Goal: Task Accomplishment & Management: Manage account settings

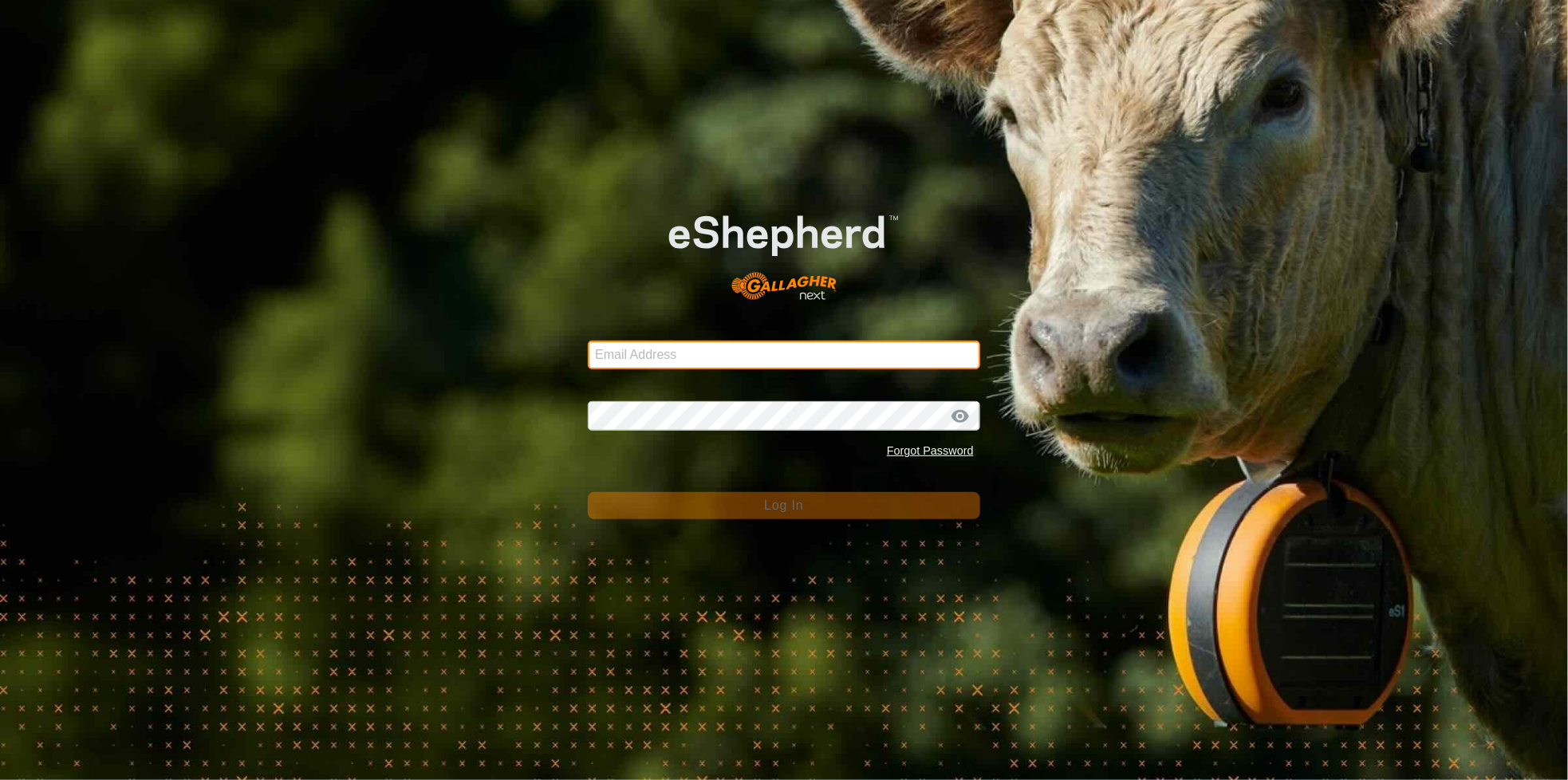
type input "[EMAIL_ADDRESS][DOMAIN_NAME]"
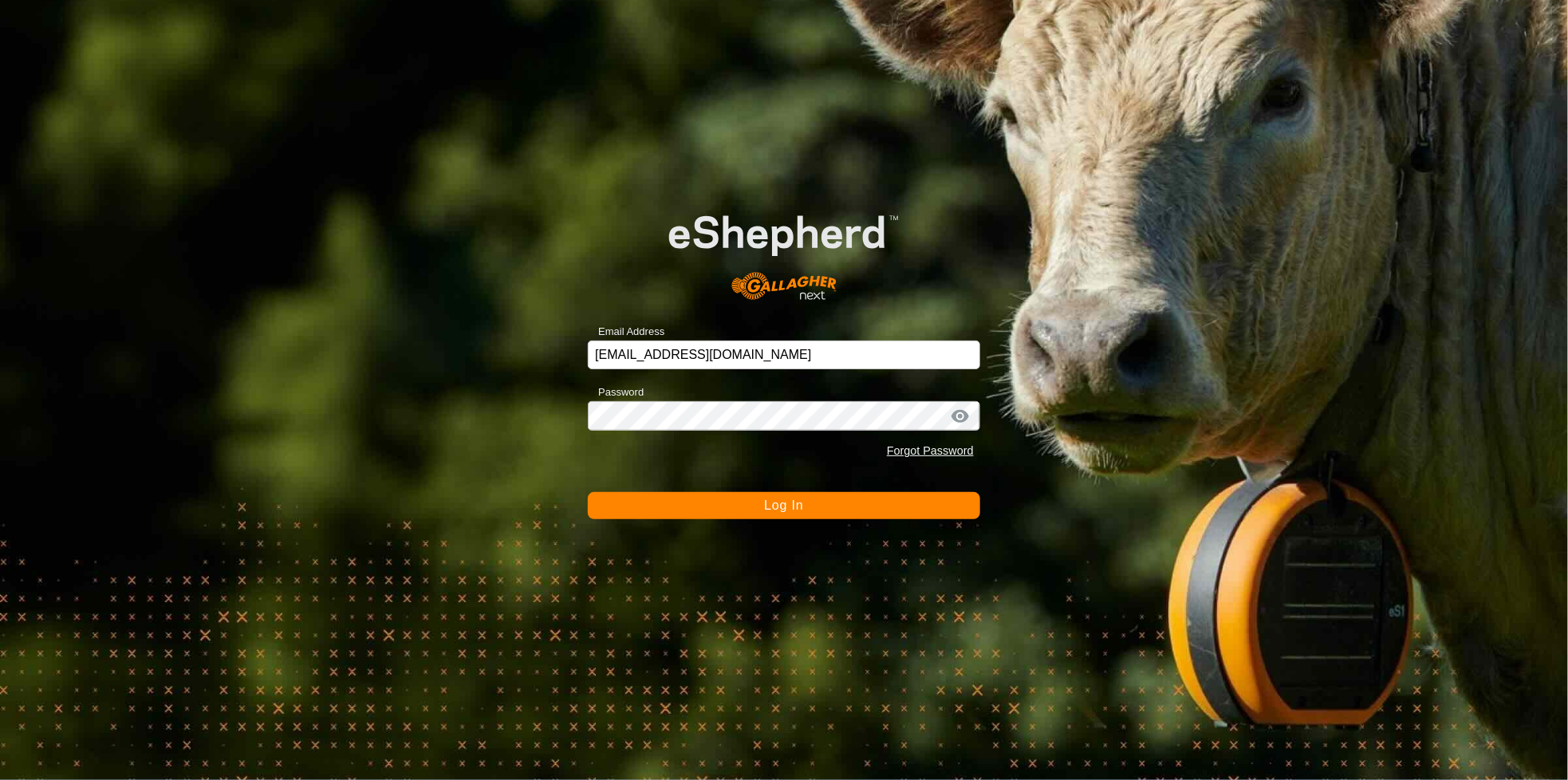
click at [794, 506] on span "Log In" at bounding box center [784, 505] width 39 height 14
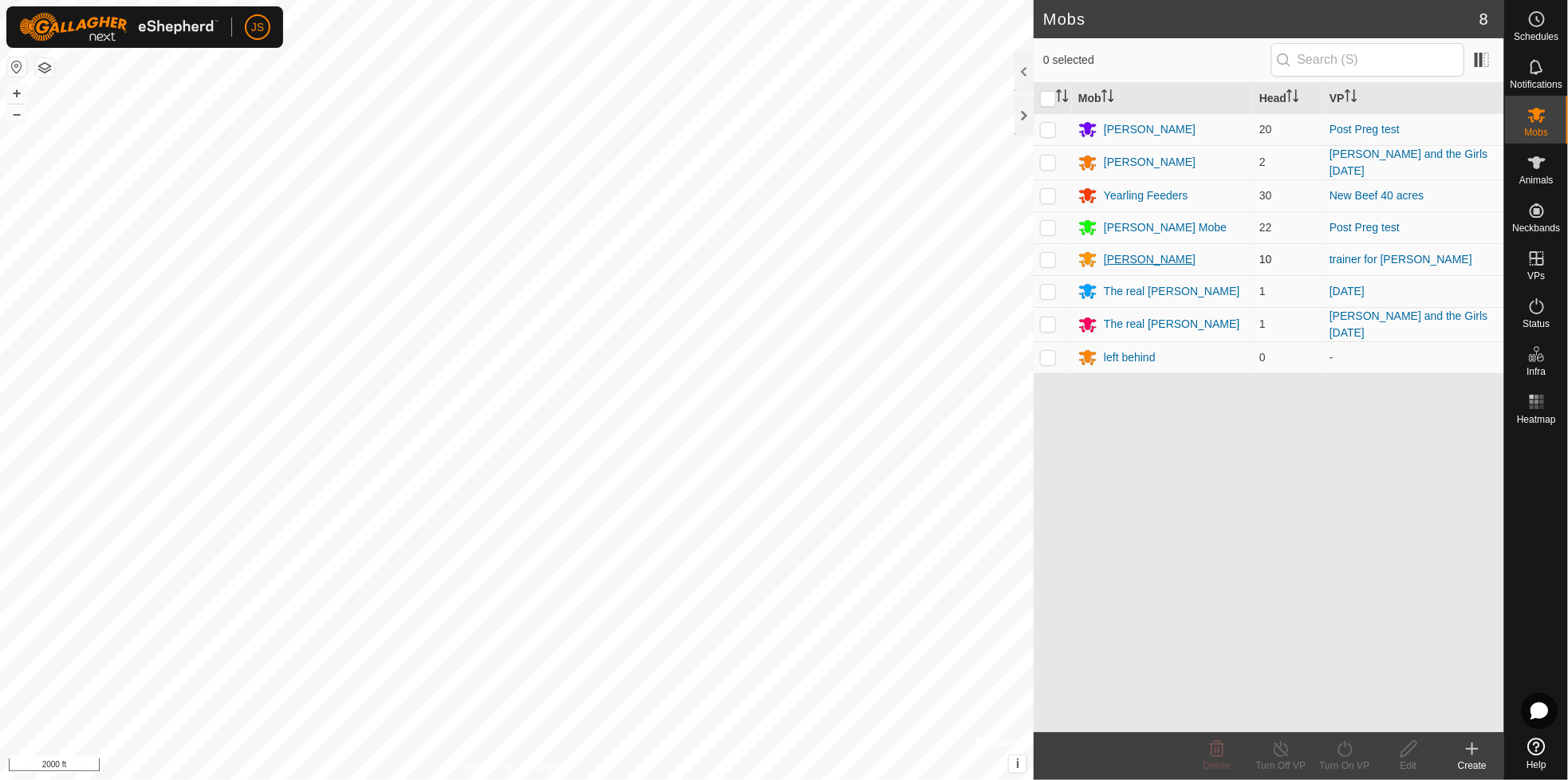
click at [1128, 256] on div "[PERSON_NAME]" at bounding box center [1150, 259] width 92 height 16
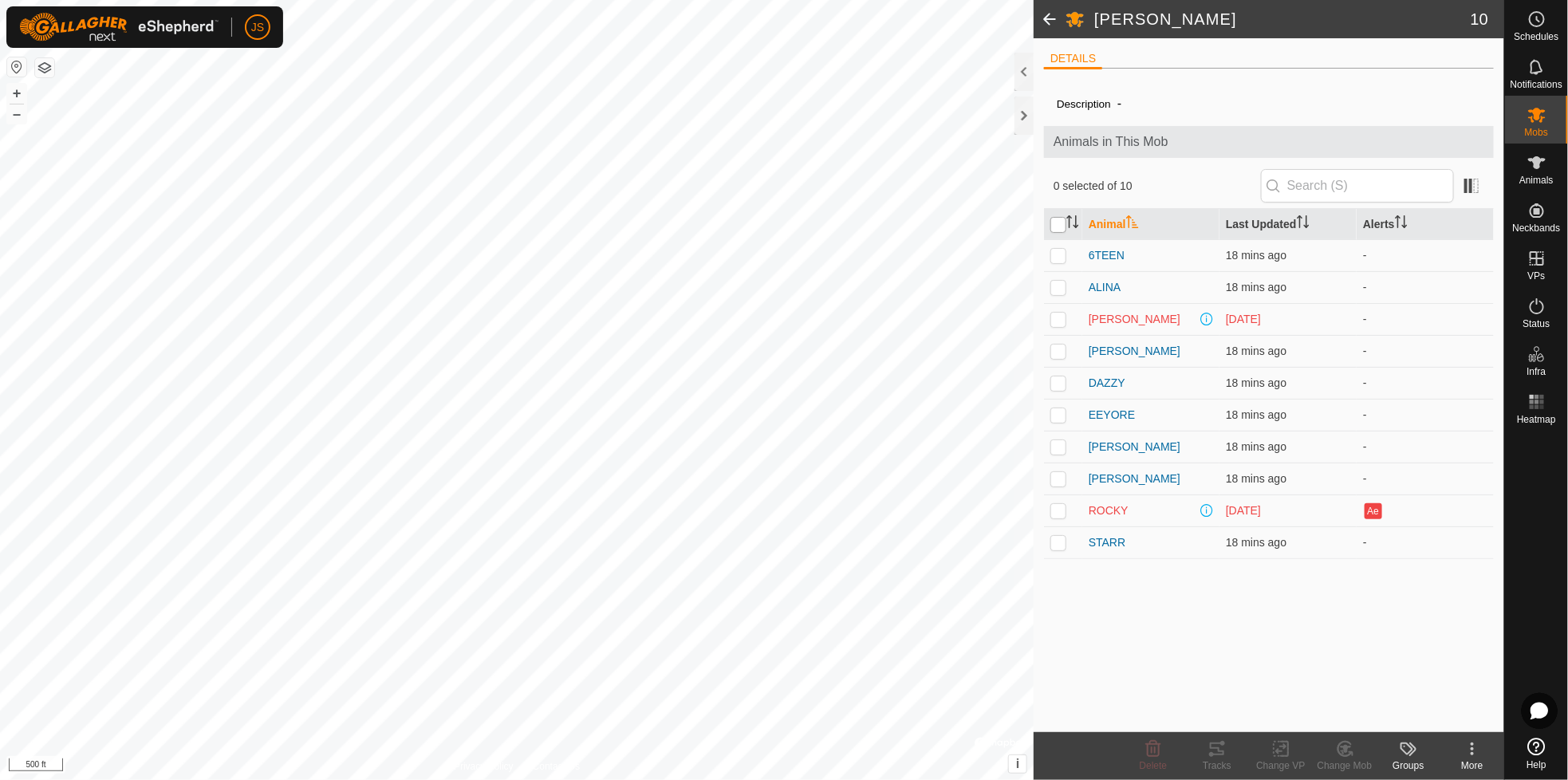
click at [1062, 223] on input "checkbox" at bounding box center [1058, 225] width 16 height 16
checkbox input "true"
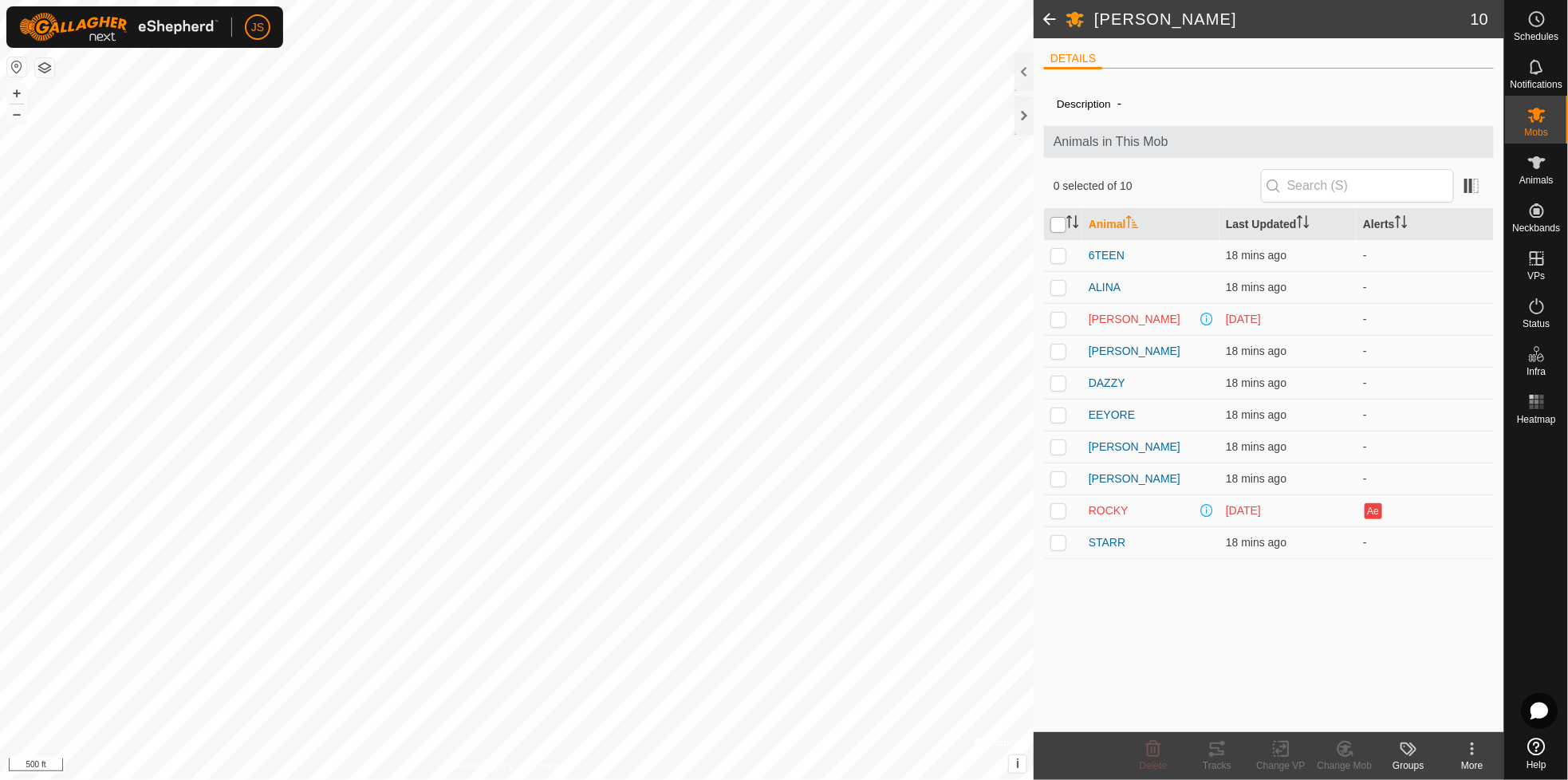
checkbox input "true"
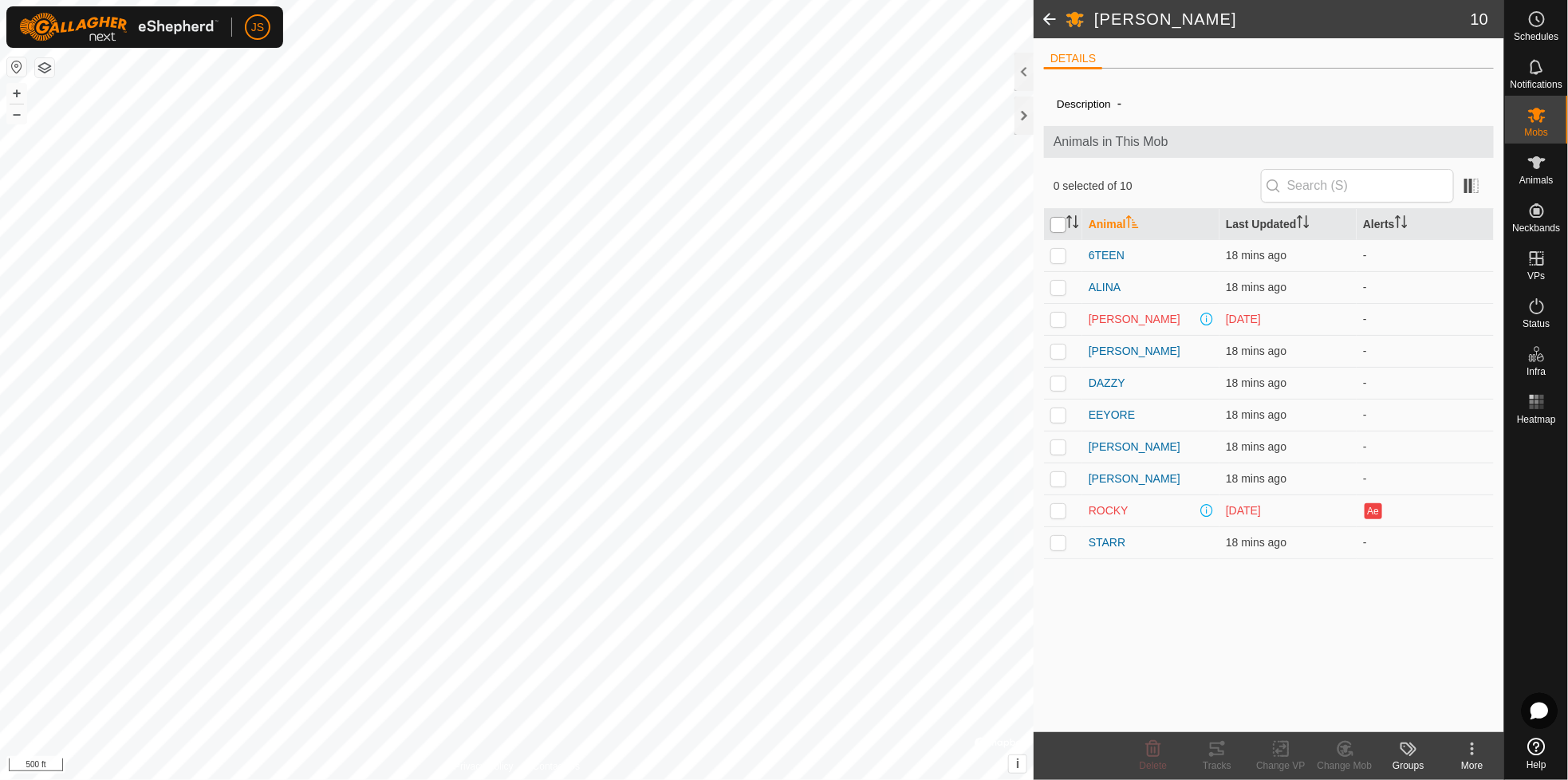
checkbox input "true"
click at [1025, 70] on div at bounding box center [1024, 72] width 19 height 38
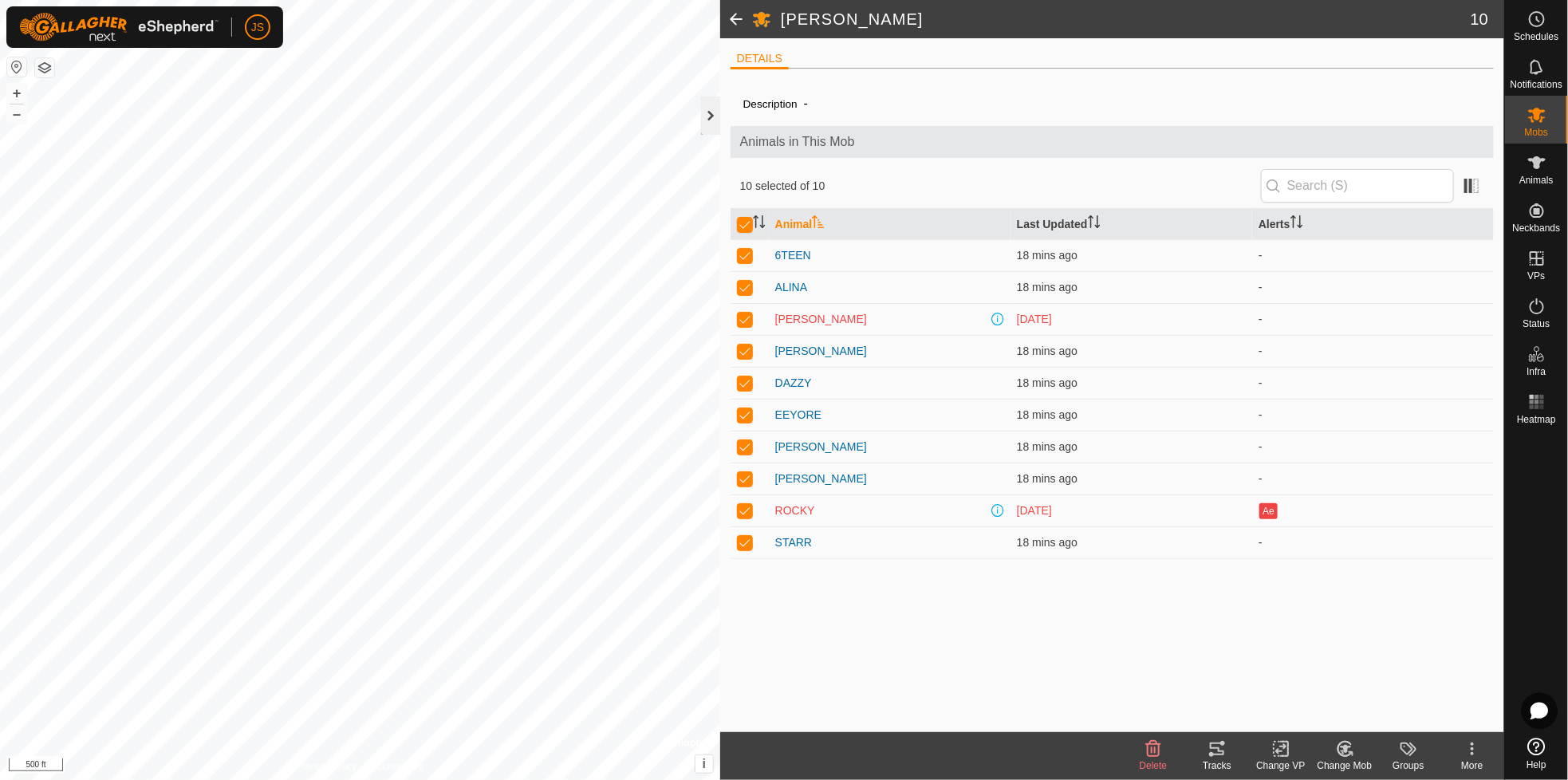
click at [714, 108] on div at bounding box center [711, 115] width 19 height 38
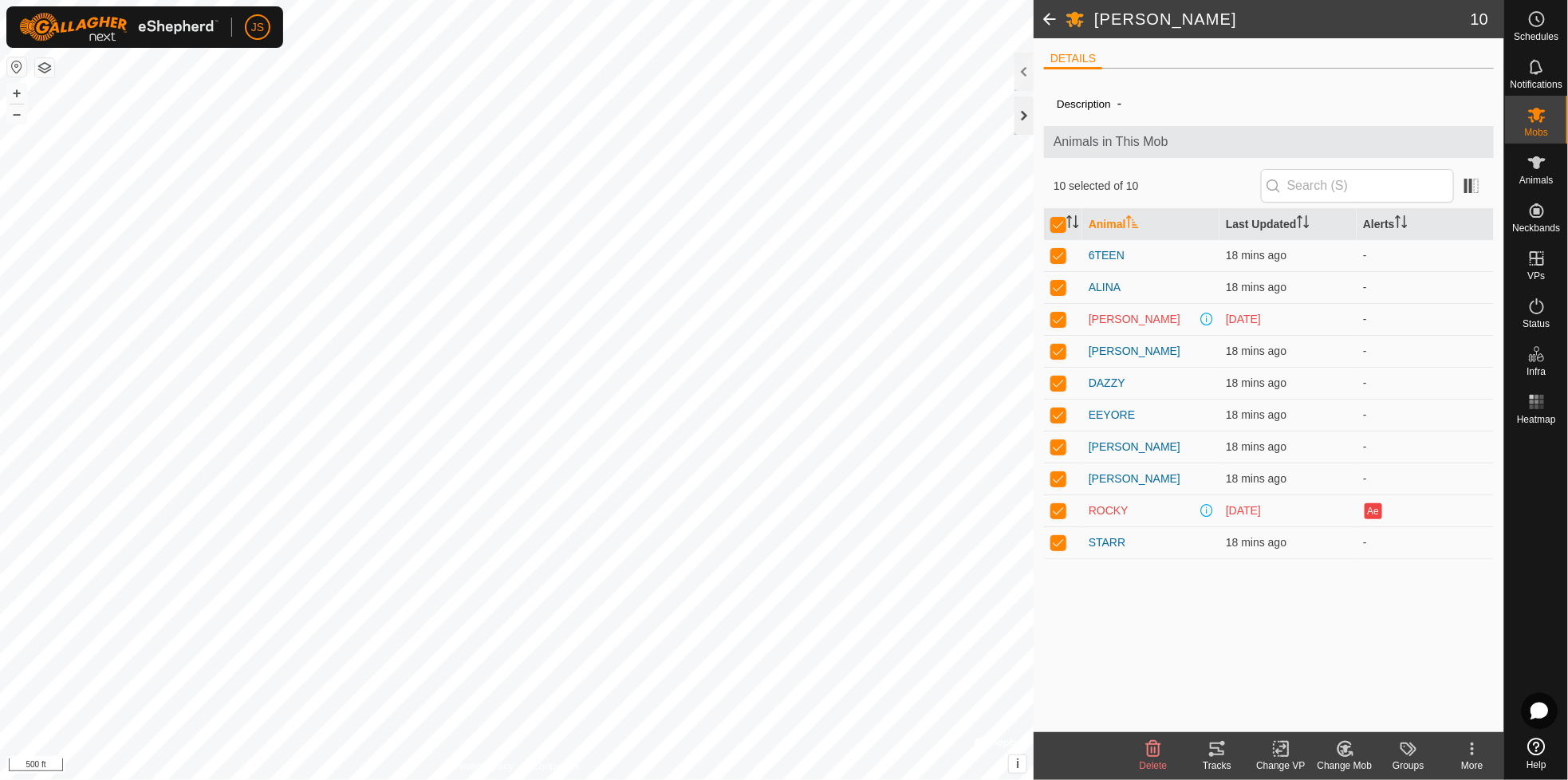
drag, startPoint x: 1025, startPoint y: 115, endPoint x: 1044, endPoint y: 114, distance: 19.0
click at [1024, 114] on div at bounding box center [1024, 115] width 19 height 38
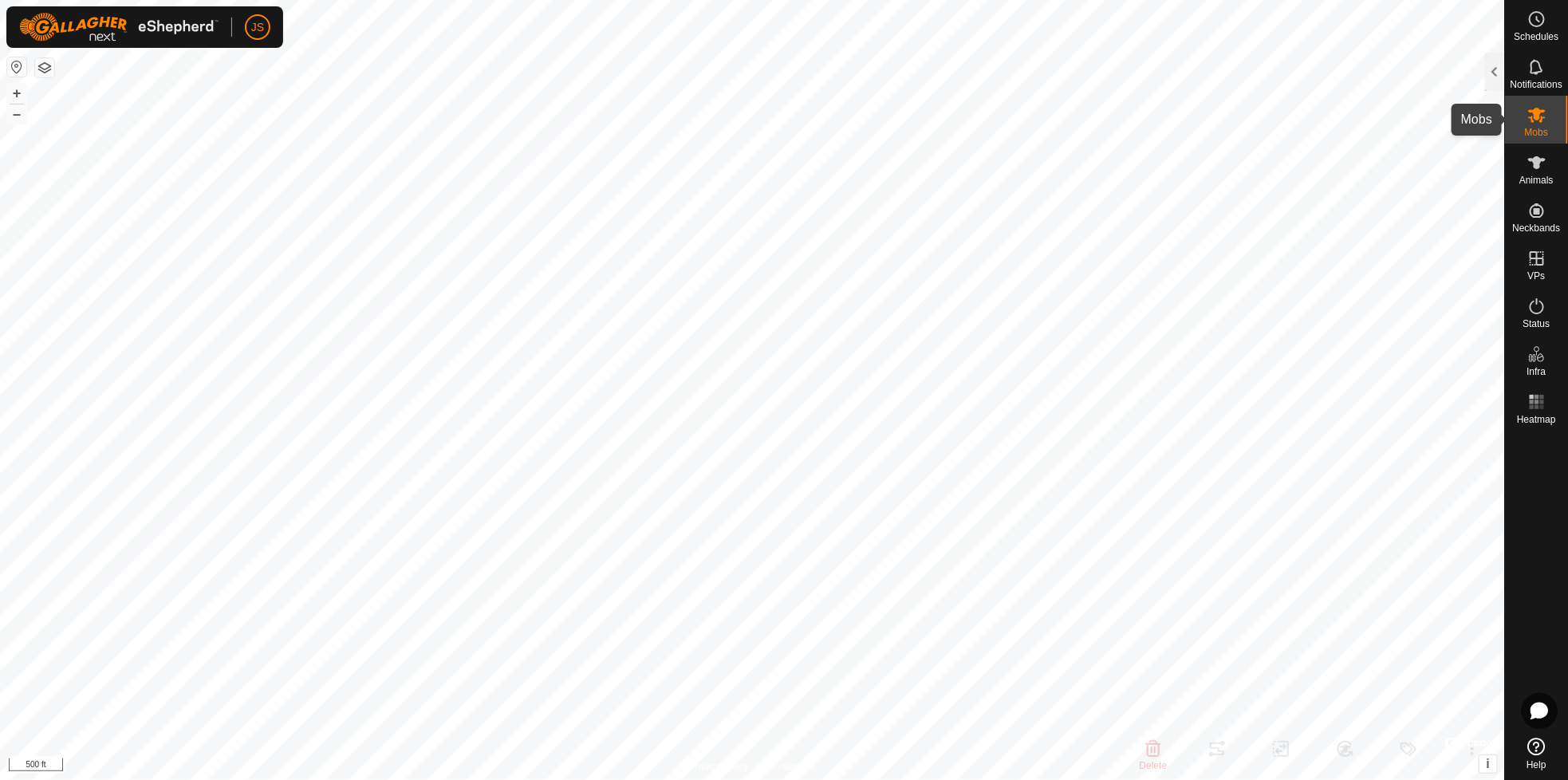
click at [1541, 115] on icon at bounding box center [1537, 115] width 19 height 19
click at [1495, 68] on div at bounding box center [1494, 72] width 19 height 38
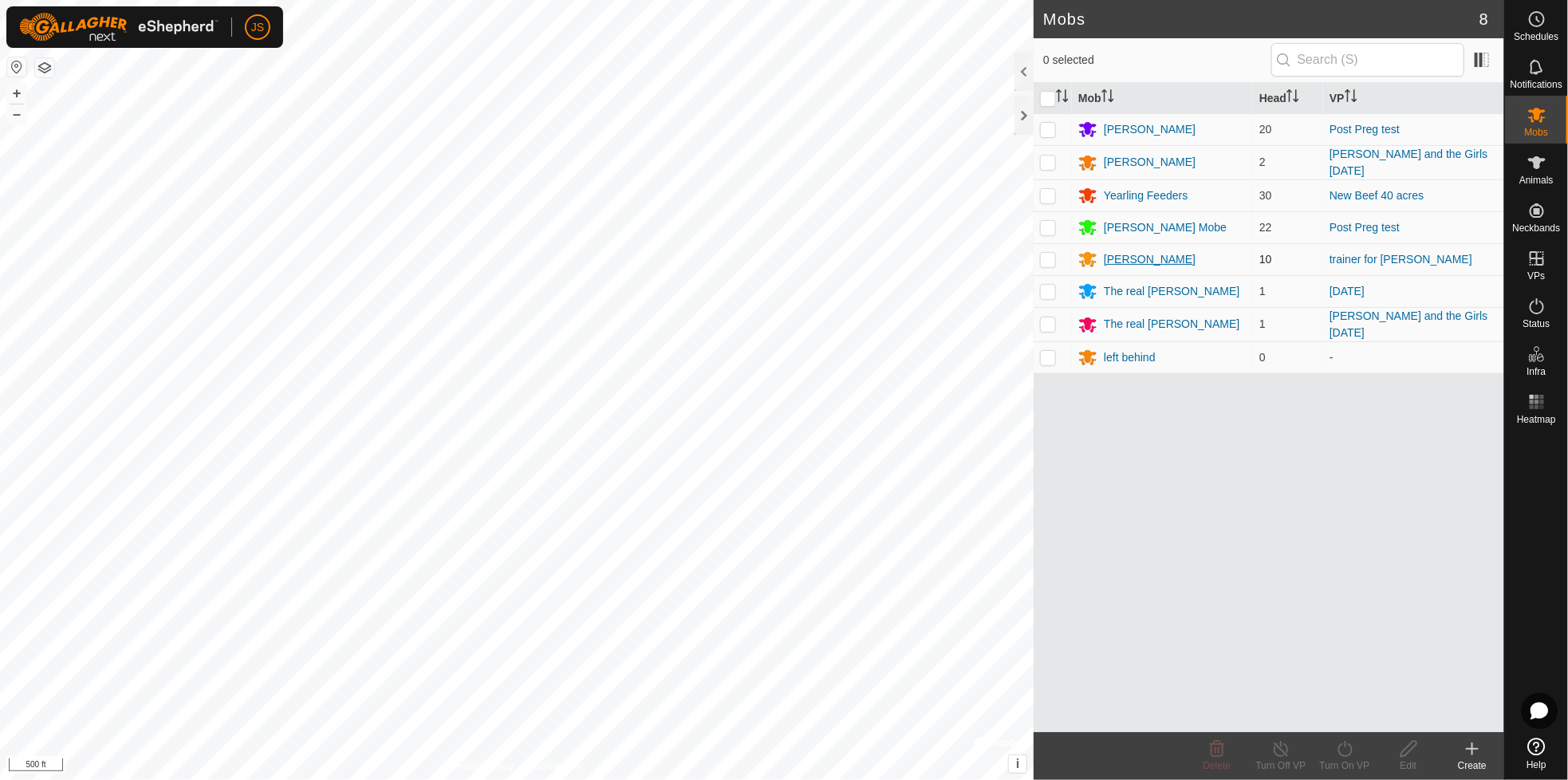
click at [1130, 256] on div "[PERSON_NAME]" at bounding box center [1150, 259] width 92 height 16
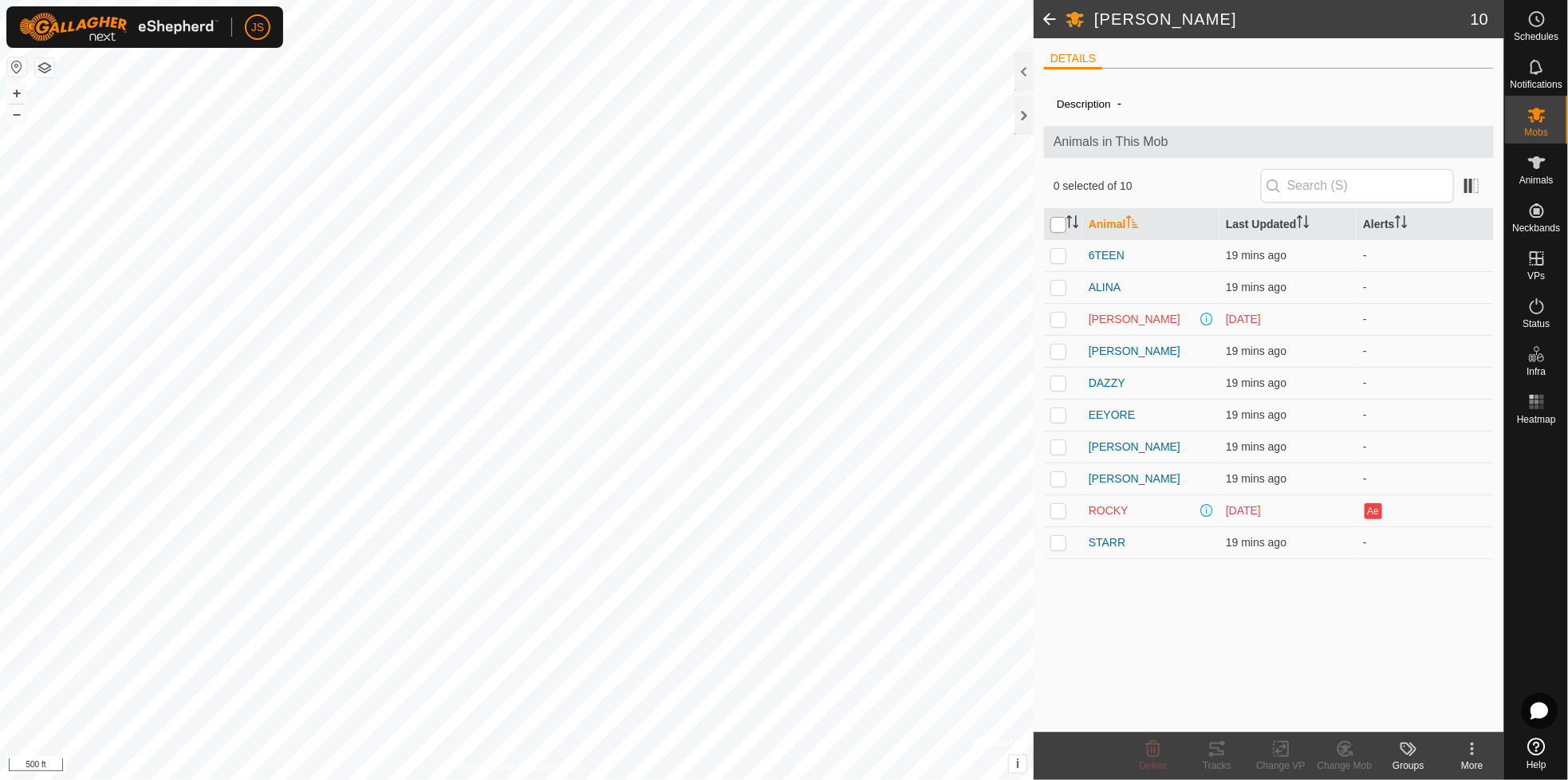
click at [1060, 223] on input "checkbox" at bounding box center [1058, 225] width 16 height 16
checkbox input "true"
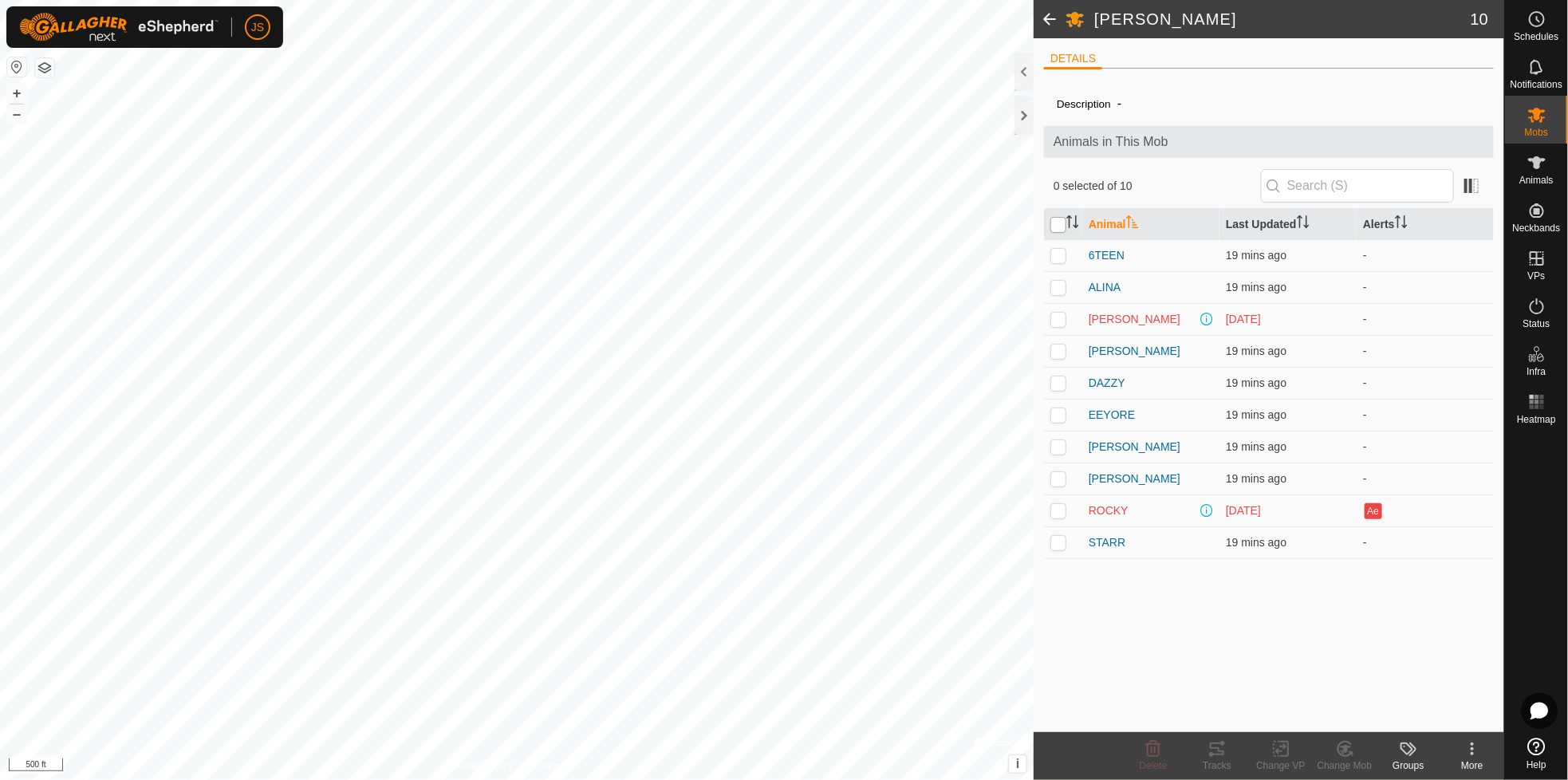
checkbox input "true"
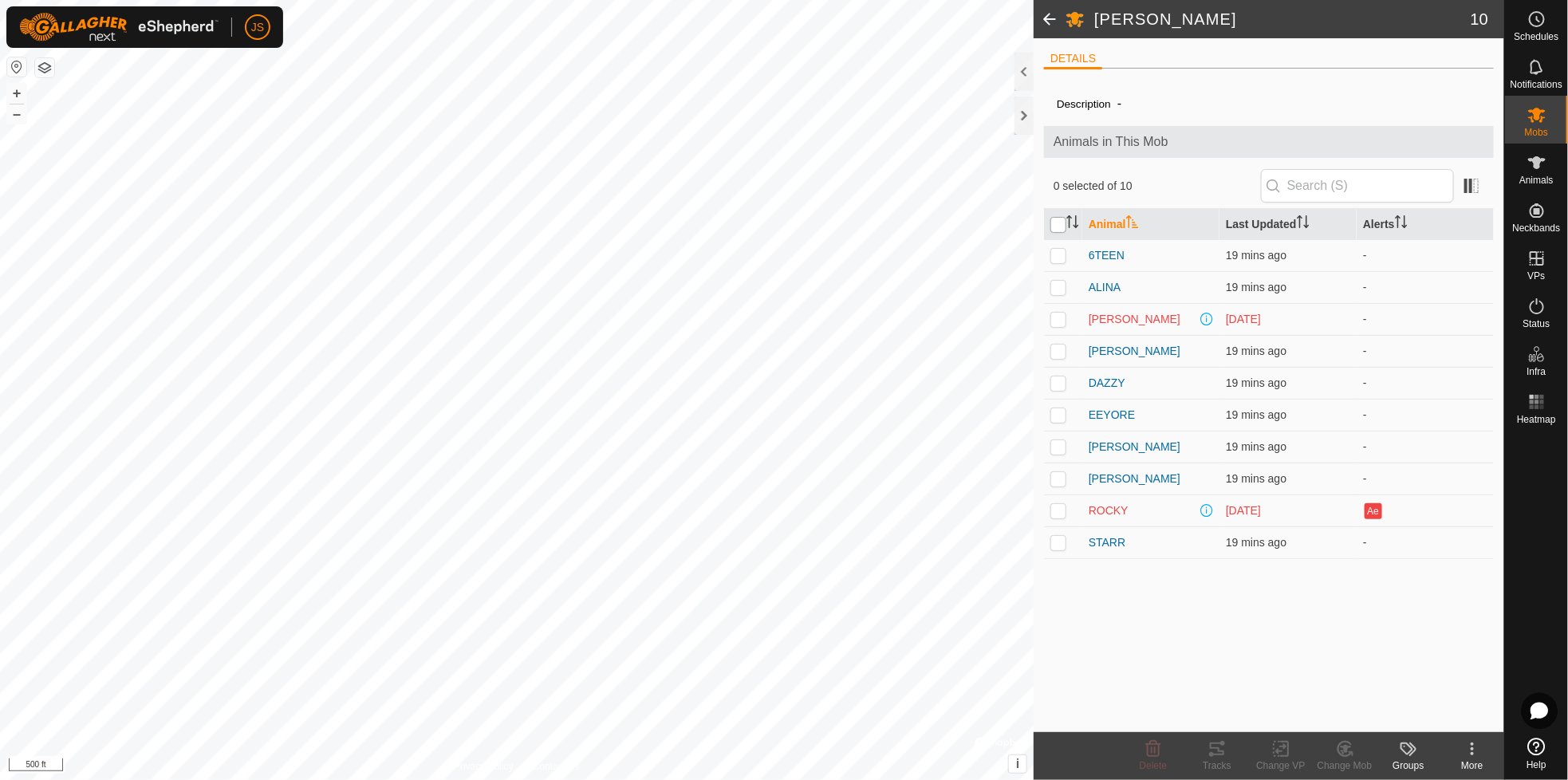
checkbox input "true"
click at [1223, 747] on icon at bounding box center [1217, 749] width 19 height 19
